Goal: Task Accomplishment & Management: Complete application form

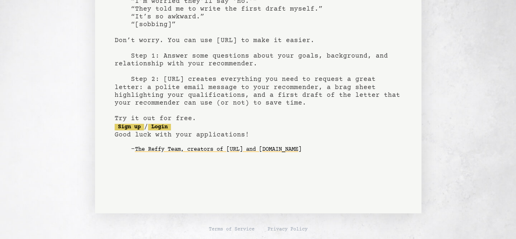
scroll to position [73, 0]
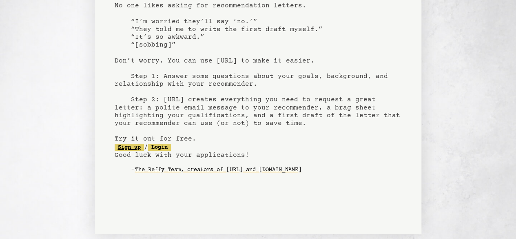
click at [133, 146] on link "Sign up" at bounding box center [129, 147] width 29 height 7
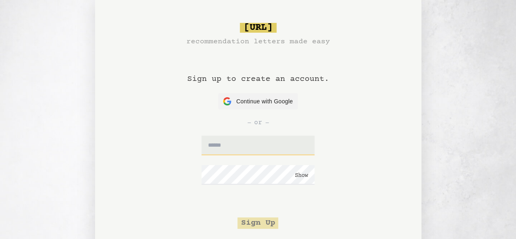
click at [250, 150] on input "text" at bounding box center [257, 145] width 113 height 20
type input "**********"
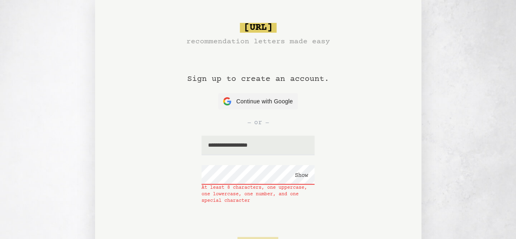
click at [299, 177] on button "Show" at bounding box center [301, 175] width 13 height 8
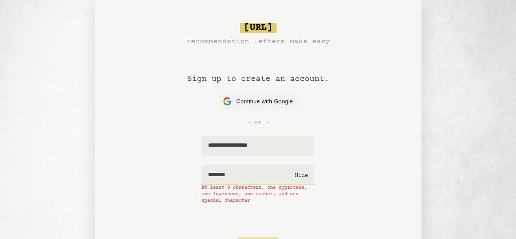
click at [272, 168] on input "********" at bounding box center [257, 175] width 113 height 20
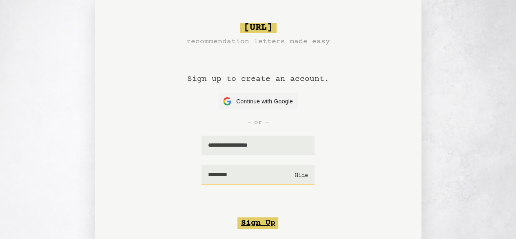
type input "*********"
click at [261, 220] on button "Sign Up" at bounding box center [257, 222] width 41 height 11
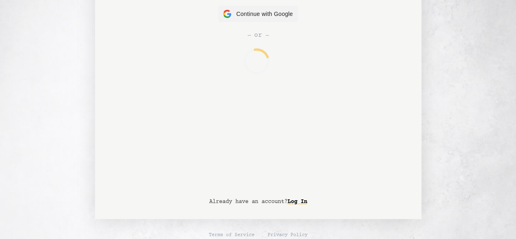
scroll to position [93, 0]
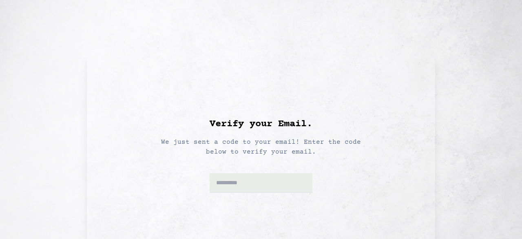
click at [236, 191] on input at bounding box center [261, 183] width 103 height 20
type input "******"
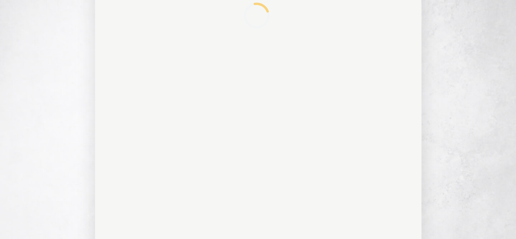
scroll to position [38, 0]
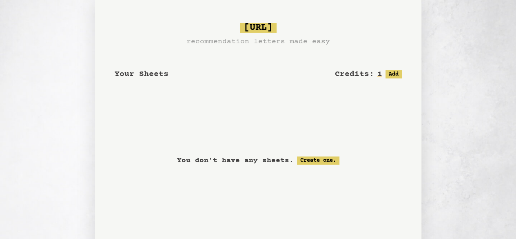
click at [271, 159] on p "You don't have any sheets." at bounding box center [235, 160] width 117 height 11
click at [316, 155] on div "You don't have any sheets. Create one." at bounding box center [258, 160] width 287 height 102
click at [311, 159] on link "Create one." at bounding box center [318, 160] width 42 height 8
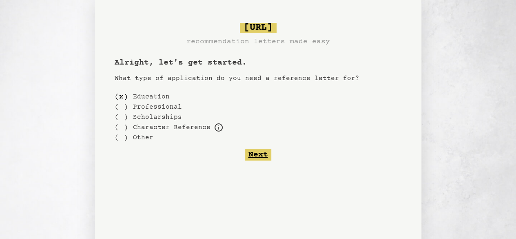
click at [261, 157] on button "Next" at bounding box center [258, 154] width 26 height 11
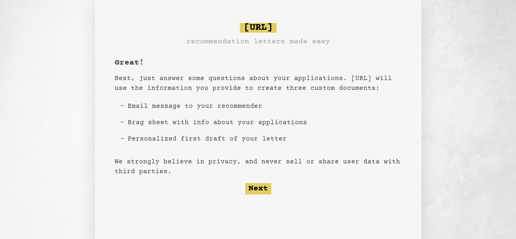
click at [285, 99] on li "Email message to your recommender" at bounding box center [217, 106] width 186 height 16
click at [272, 107] on li "Email message to your recommender" at bounding box center [217, 106] width 186 height 16
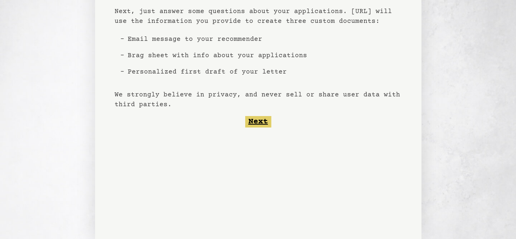
click at [256, 126] on button "Next" at bounding box center [258, 121] width 26 height 11
click at [261, 121] on button "Next" at bounding box center [258, 121] width 26 height 11
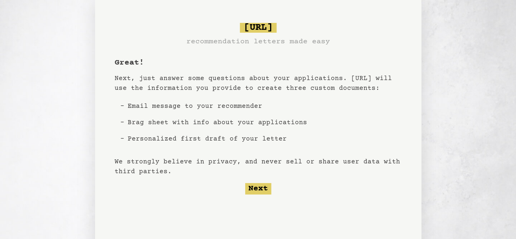
click at [271, 139] on li "Personalized first draft of your letter" at bounding box center [217, 138] width 186 height 16
click at [283, 136] on li "Personalized first draft of your letter" at bounding box center [217, 138] width 186 height 16
click at [272, 137] on li "Personalized first draft of your letter" at bounding box center [217, 138] width 186 height 16
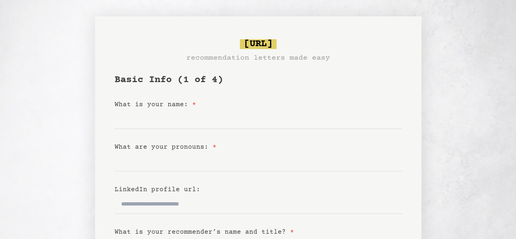
click at [212, 128] on input "What is your name: *" at bounding box center [258, 119] width 287 height 20
click at [188, 168] on input "What are your pronouns: *" at bounding box center [258, 162] width 287 height 20
type input "******"
click at [156, 127] on input "What is your name: *" at bounding box center [258, 119] width 287 height 20
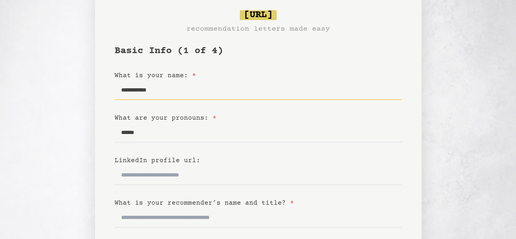
scroll to position [32, 0]
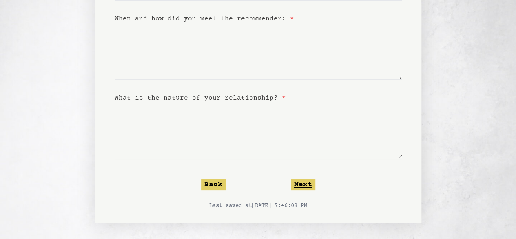
type input "**********"
click at [306, 184] on button "Next" at bounding box center [303, 184] width 24 height 11
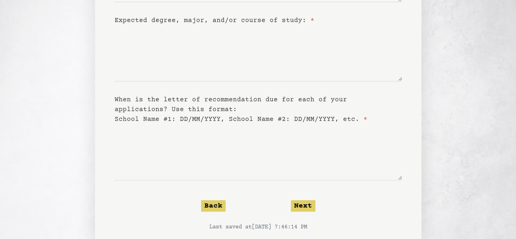
scroll to position [194, 0]
